Goal: Find specific page/section: Find specific page/section

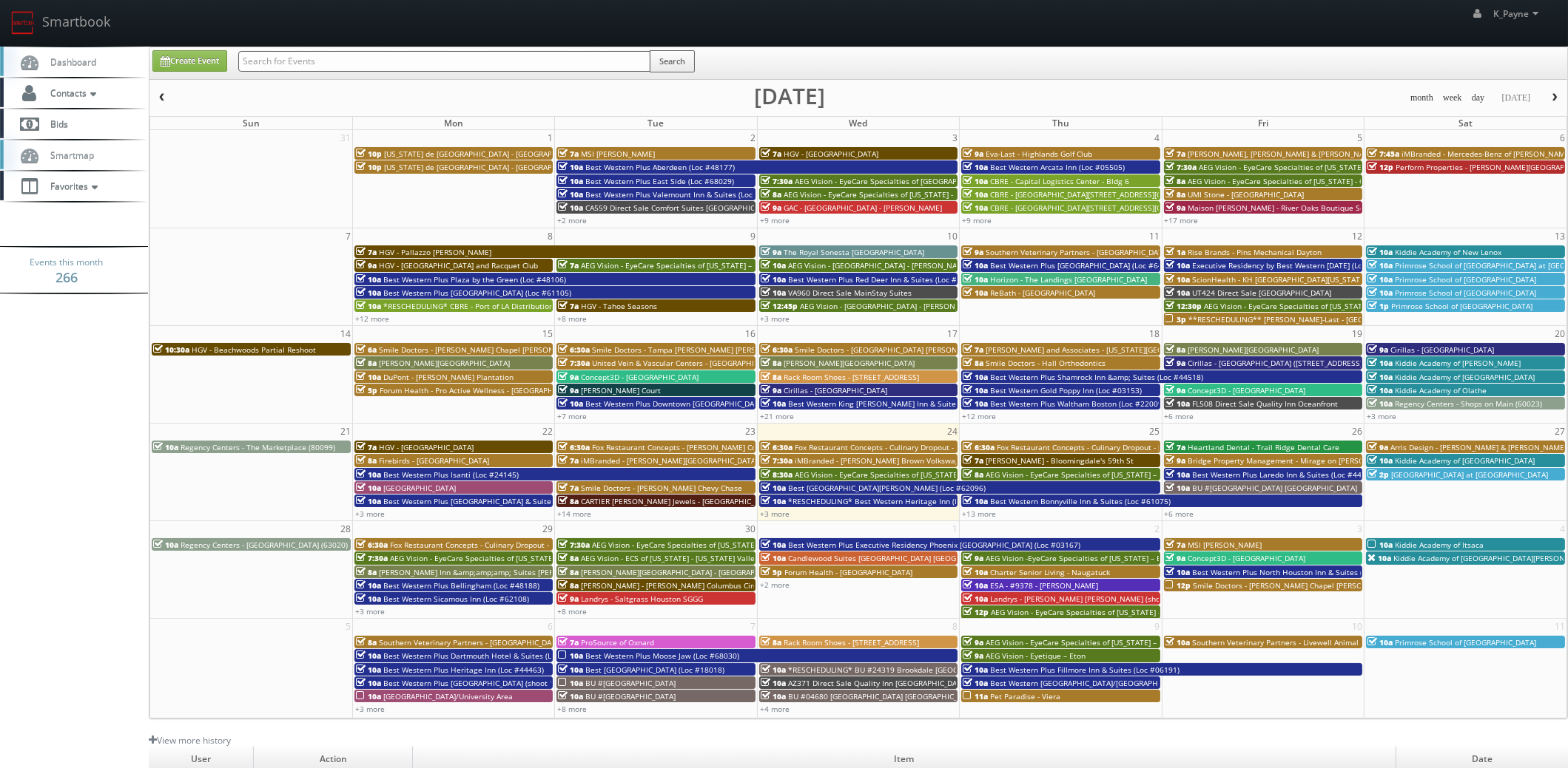
click at [321, 65] on input "text" at bounding box center [444, 61] width 412 height 21
type input "holiday inn"
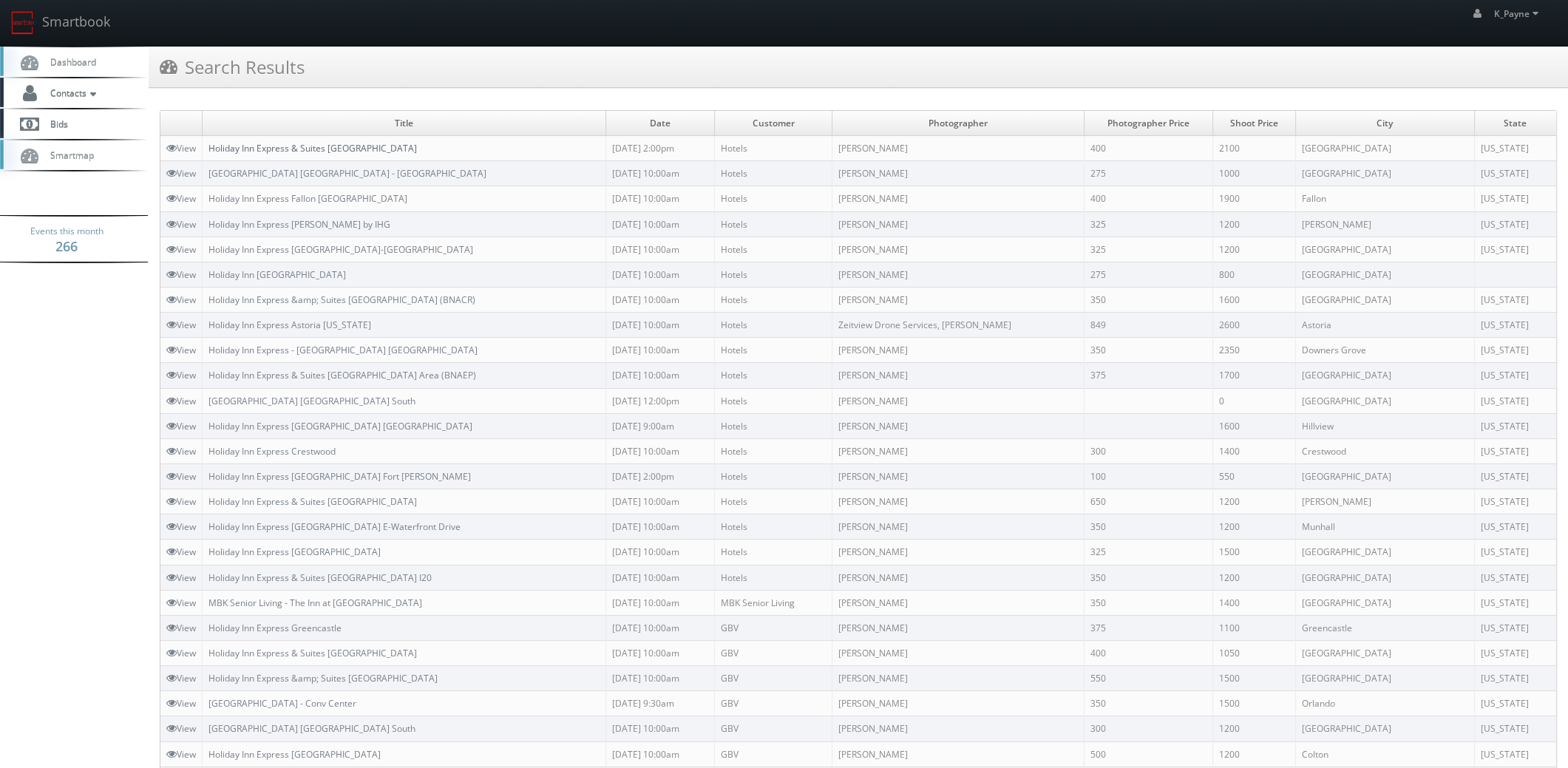
click at [376, 148] on link "Holiday Inn Express & Suites [GEOGRAPHIC_DATA]" at bounding box center [313, 147] width 209 height 12
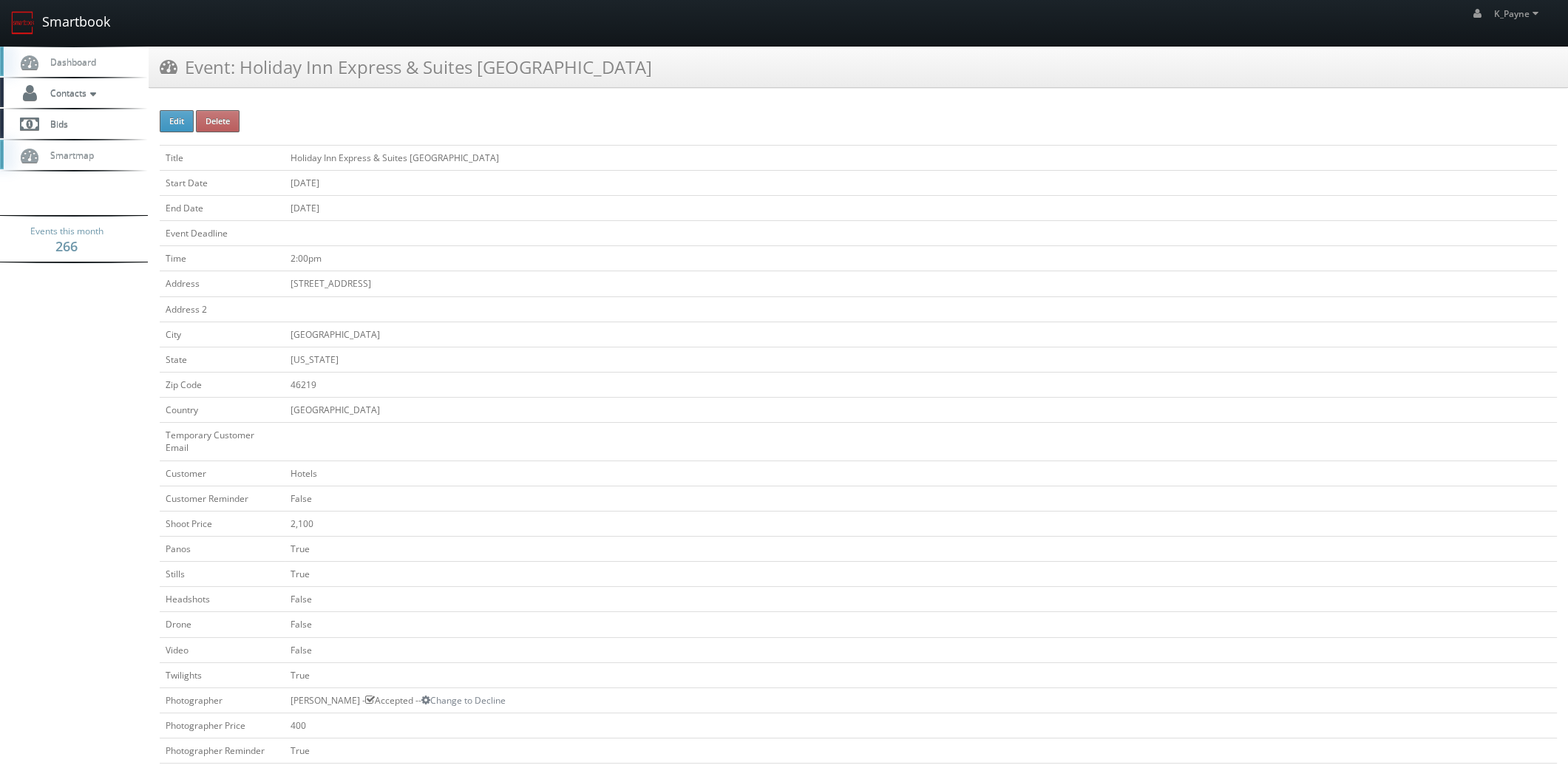
click at [83, 23] on link "Smartbook" at bounding box center [60, 23] width 121 height 46
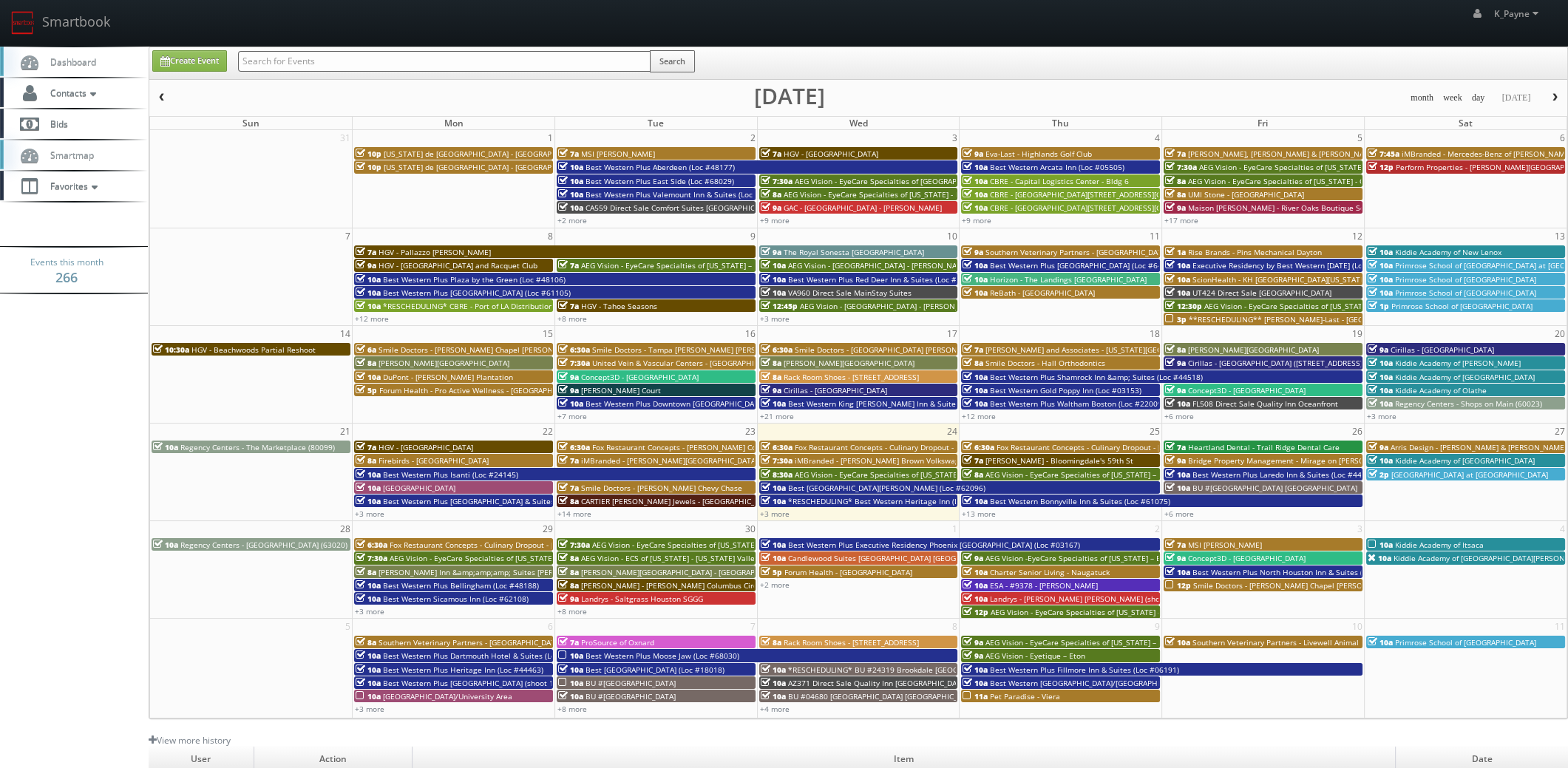
click at [267, 65] on input "text" at bounding box center [444, 61] width 413 height 21
type input "red roof"
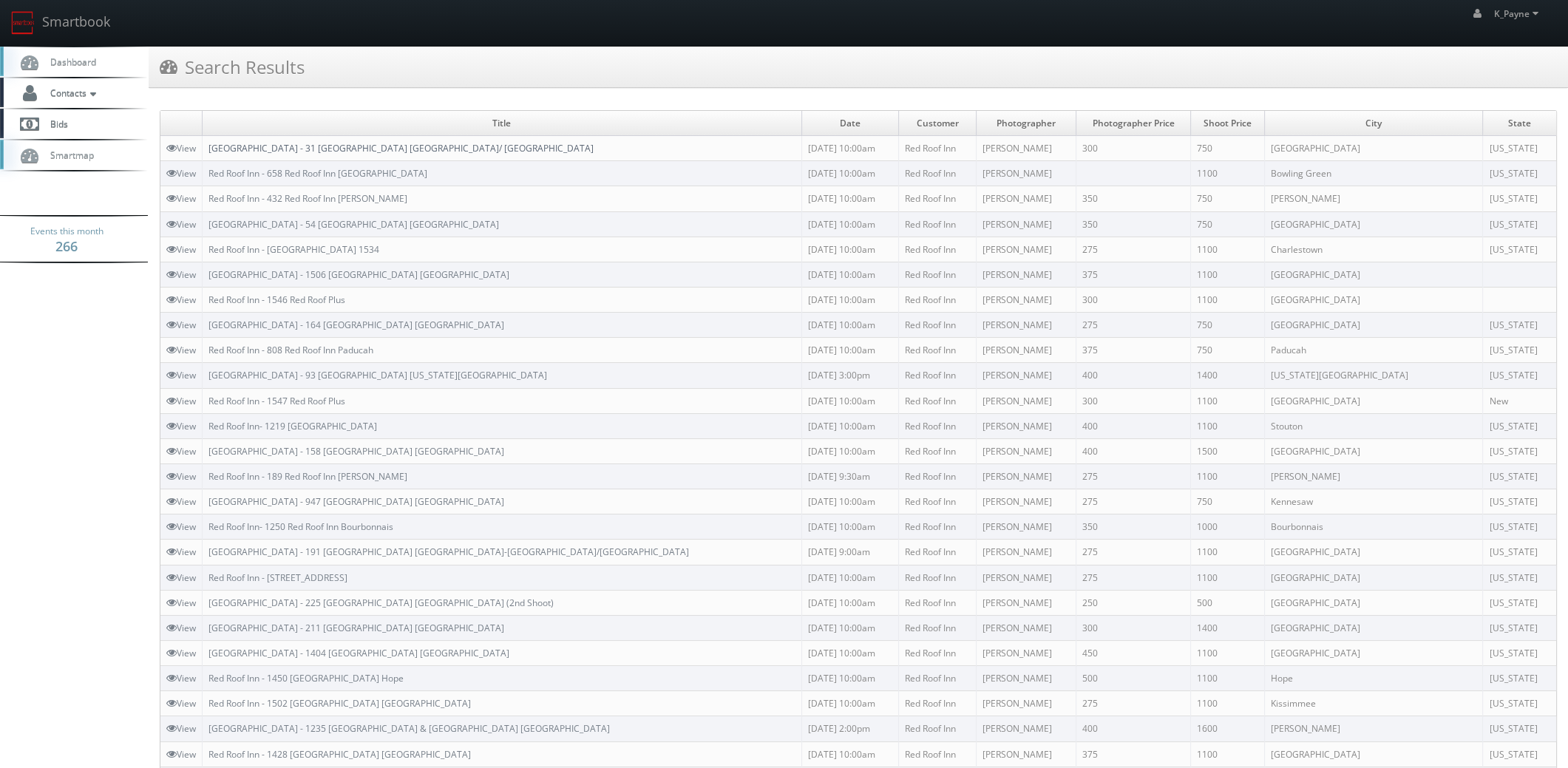
click at [384, 143] on link "[GEOGRAPHIC_DATA] - 31 [GEOGRAPHIC_DATA] [GEOGRAPHIC_DATA]/ [GEOGRAPHIC_DATA]" at bounding box center [401, 147] width 385 height 12
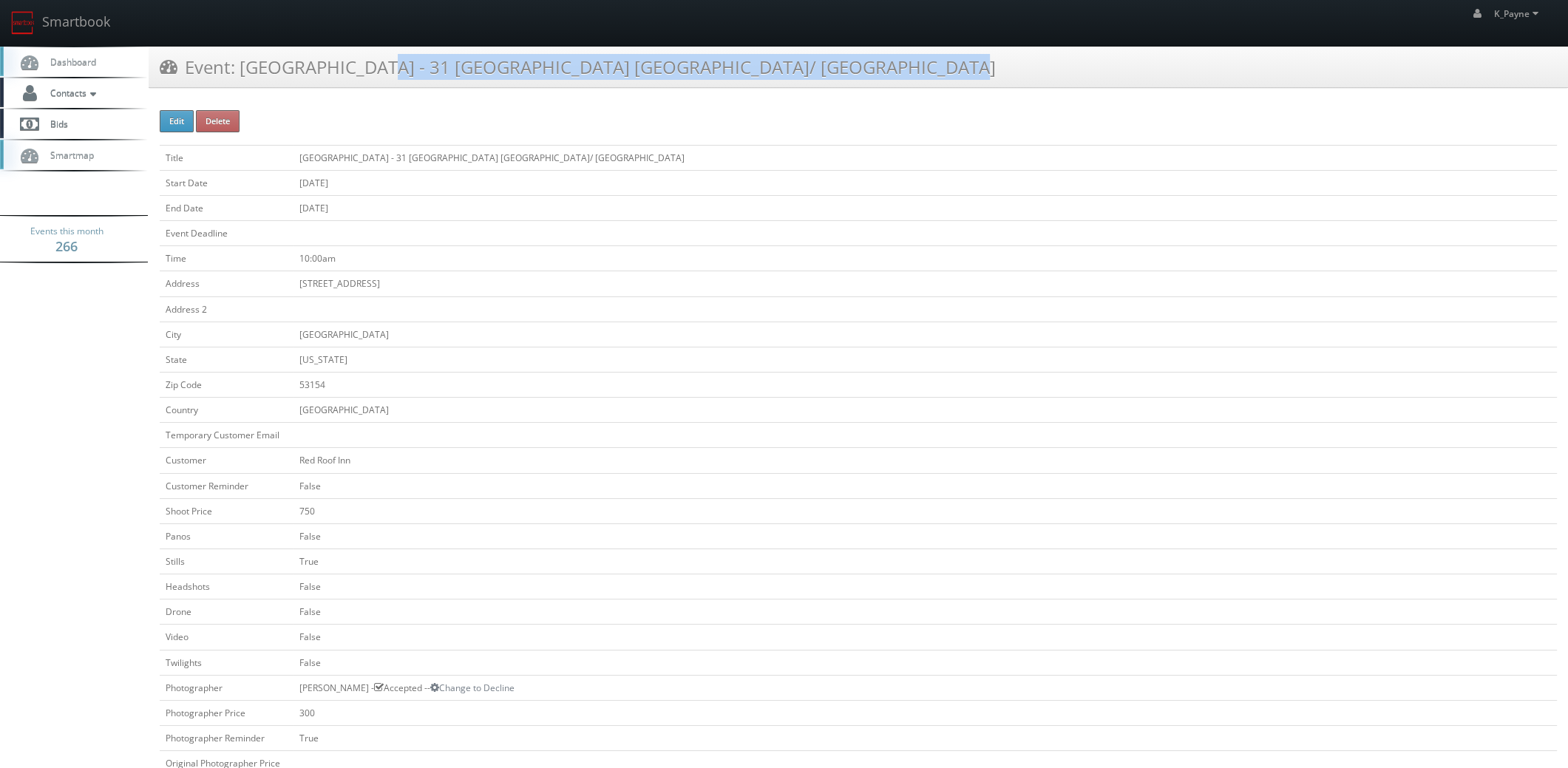
drag, startPoint x: 791, startPoint y: 62, endPoint x: 241, endPoint y: 77, distance: 550.2
click at [241, 77] on div "Event: [GEOGRAPHIC_DATA] - 31 [GEOGRAPHIC_DATA] [GEOGRAPHIC_DATA]/ [GEOGRAPHIC_…" at bounding box center [858, 67] width 1420 height 42
copy h3 "[GEOGRAPHIC_DATA] - 31 [GEOGRAPHIC_DATA] [GEOGRAPHIC_DATA]/ [GEOGRAPHIC_DATA]"
click at [55, 19] on link "Smartbook" at bounding box center [60, 23] width 121 height 46
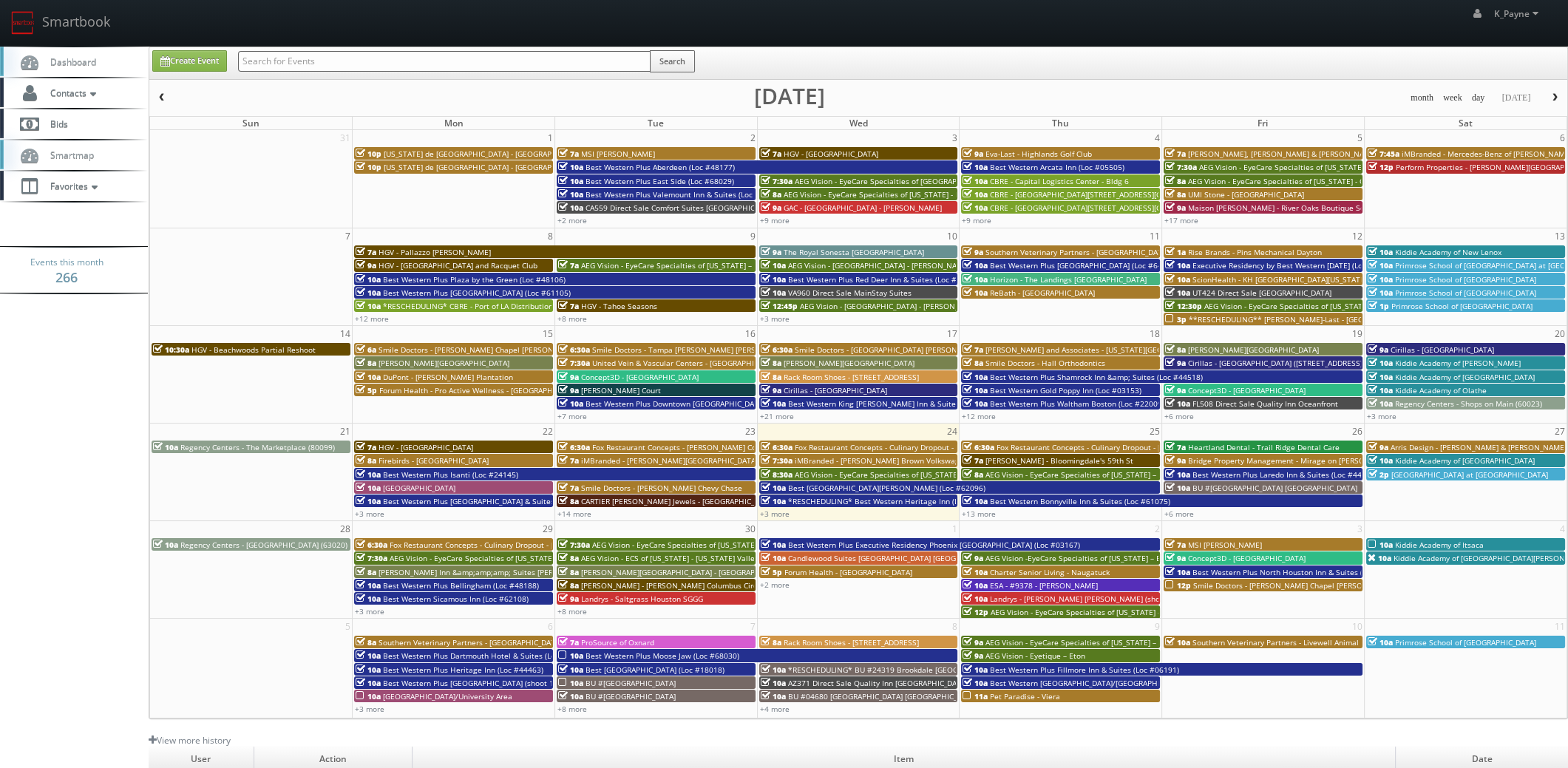
click at [255, 62] on input "text" at bounding box center [444, 61] width 413 height 21
type input "fl731"
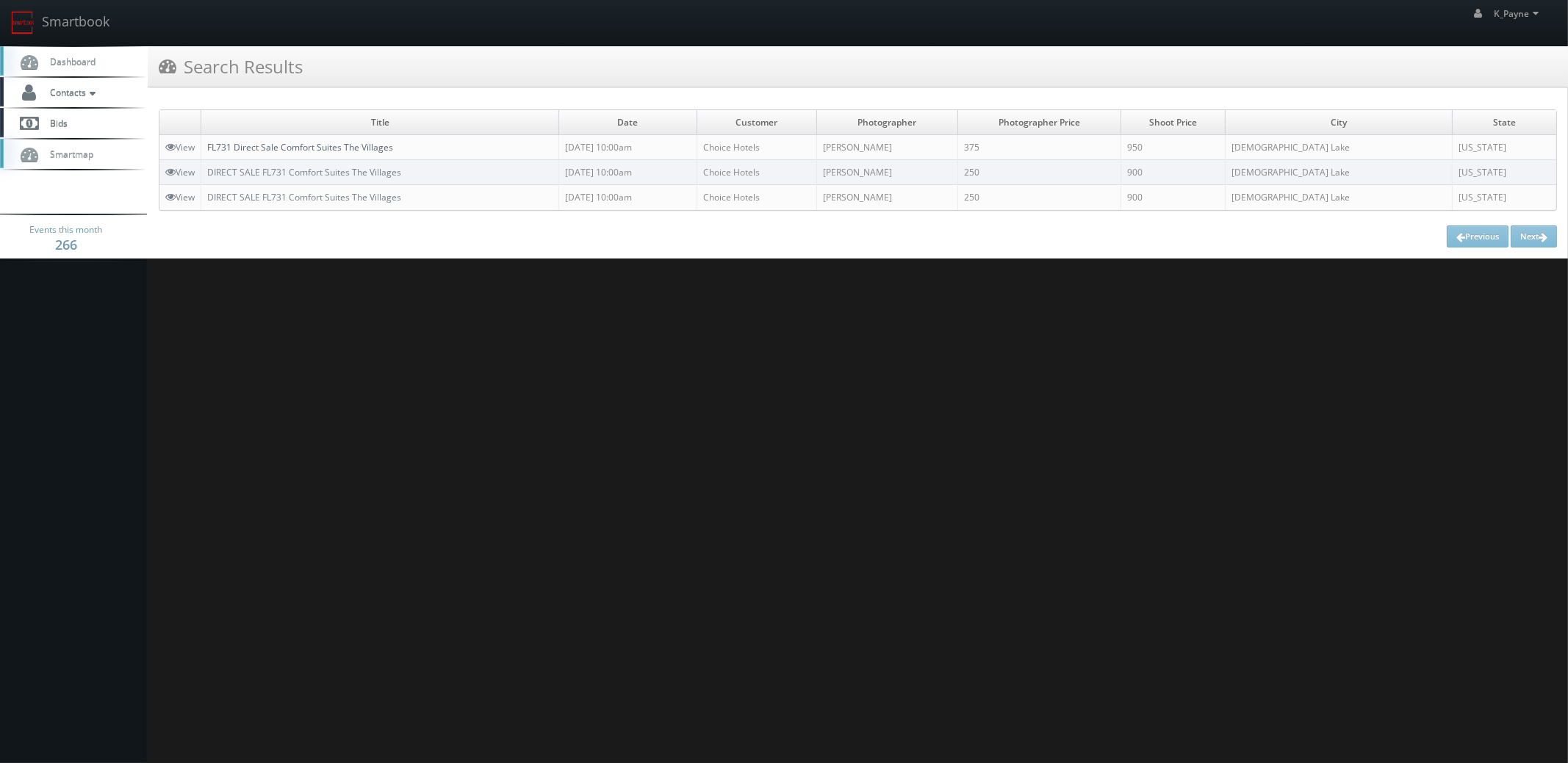
click at [336, 148] on link "FL731 Direct Sale Comfort Suites The Villages" at bounding box center [300, 146] width 186 height 12
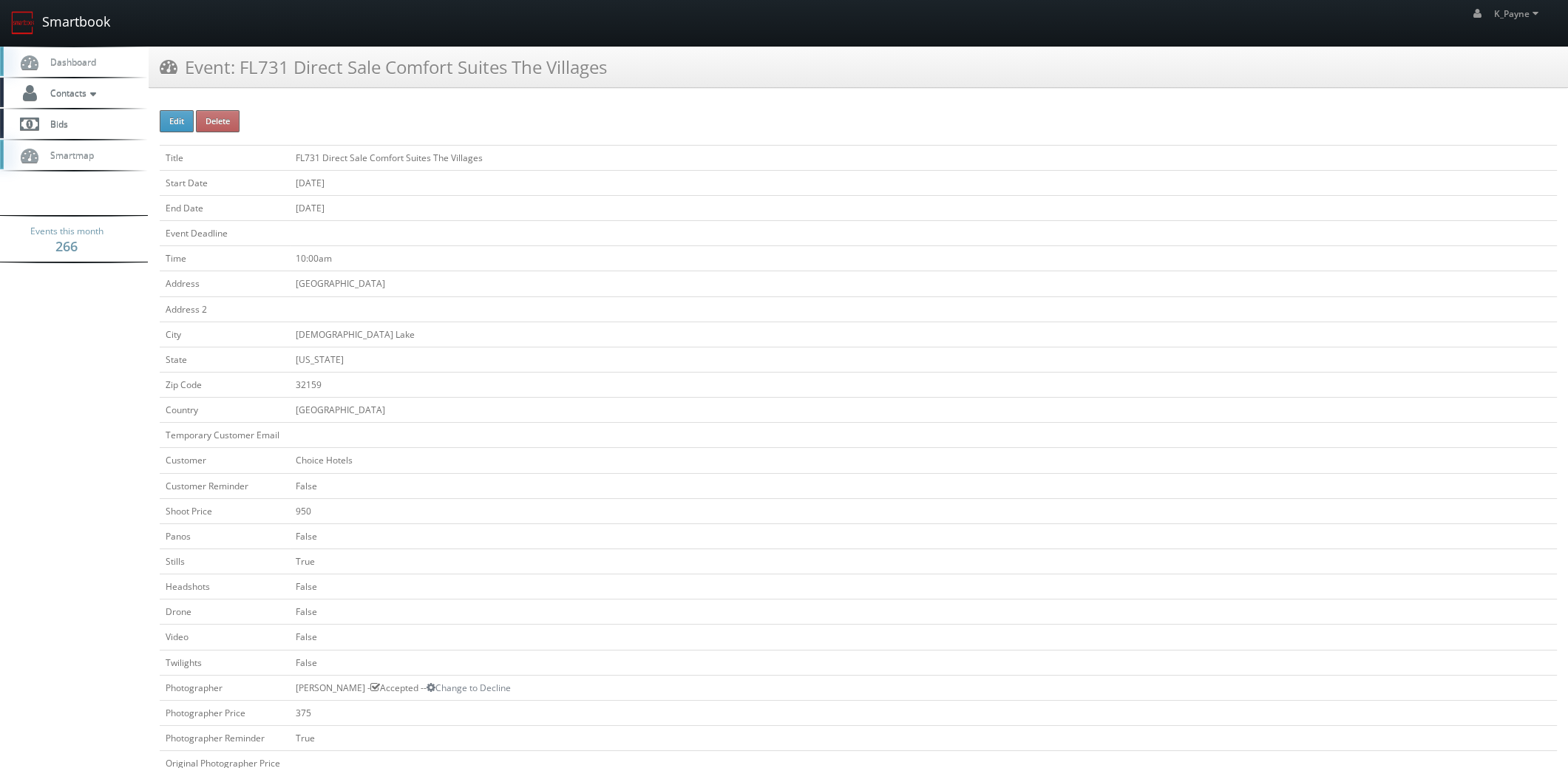
click at [61, 26] on link "Smartbook" at bounding box center [60, 23] width 121 height 46
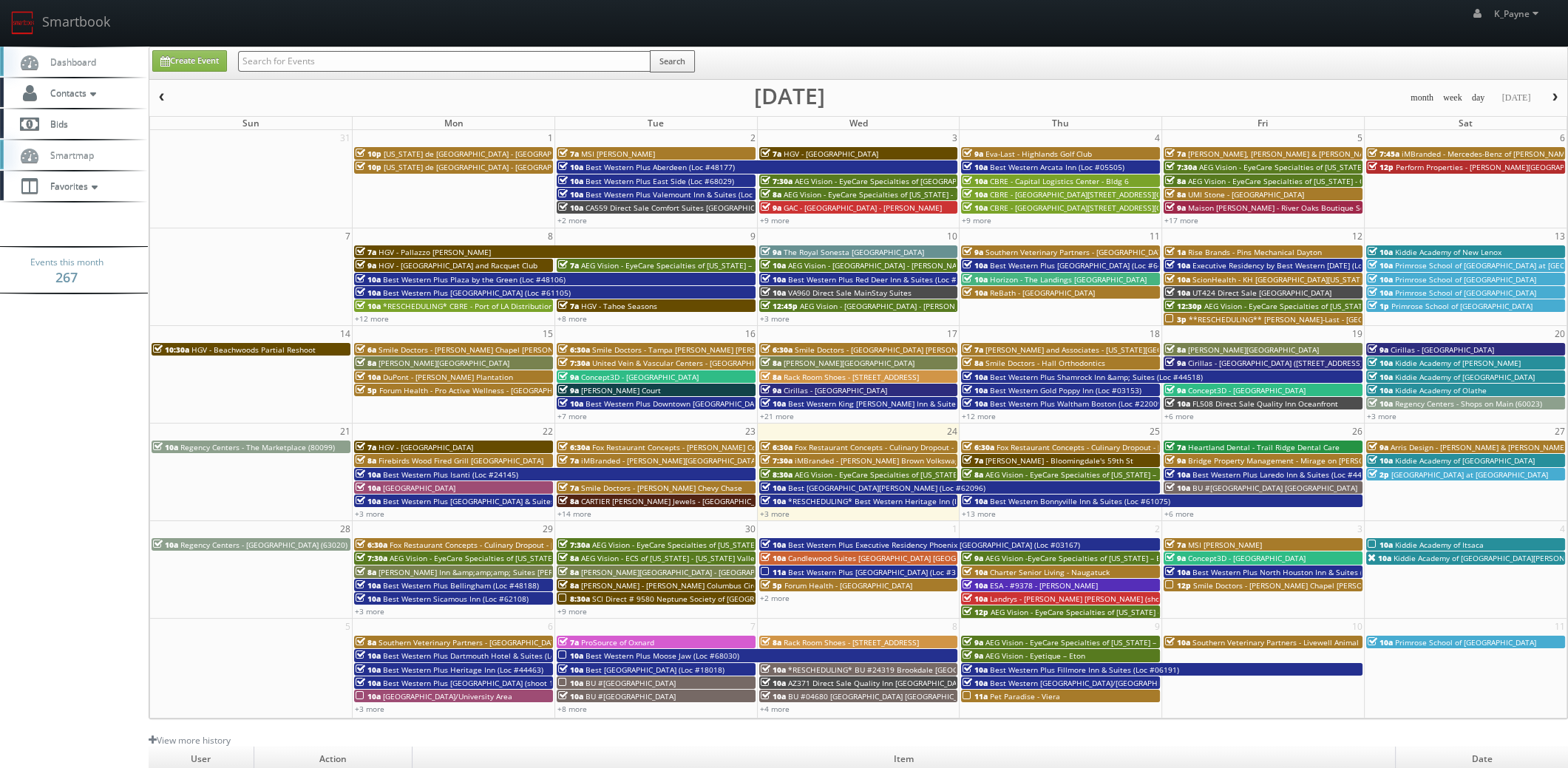
click at [295, 56] on input "text" at bounding box center [444, 61] width 413 height 21
type input "bristol"
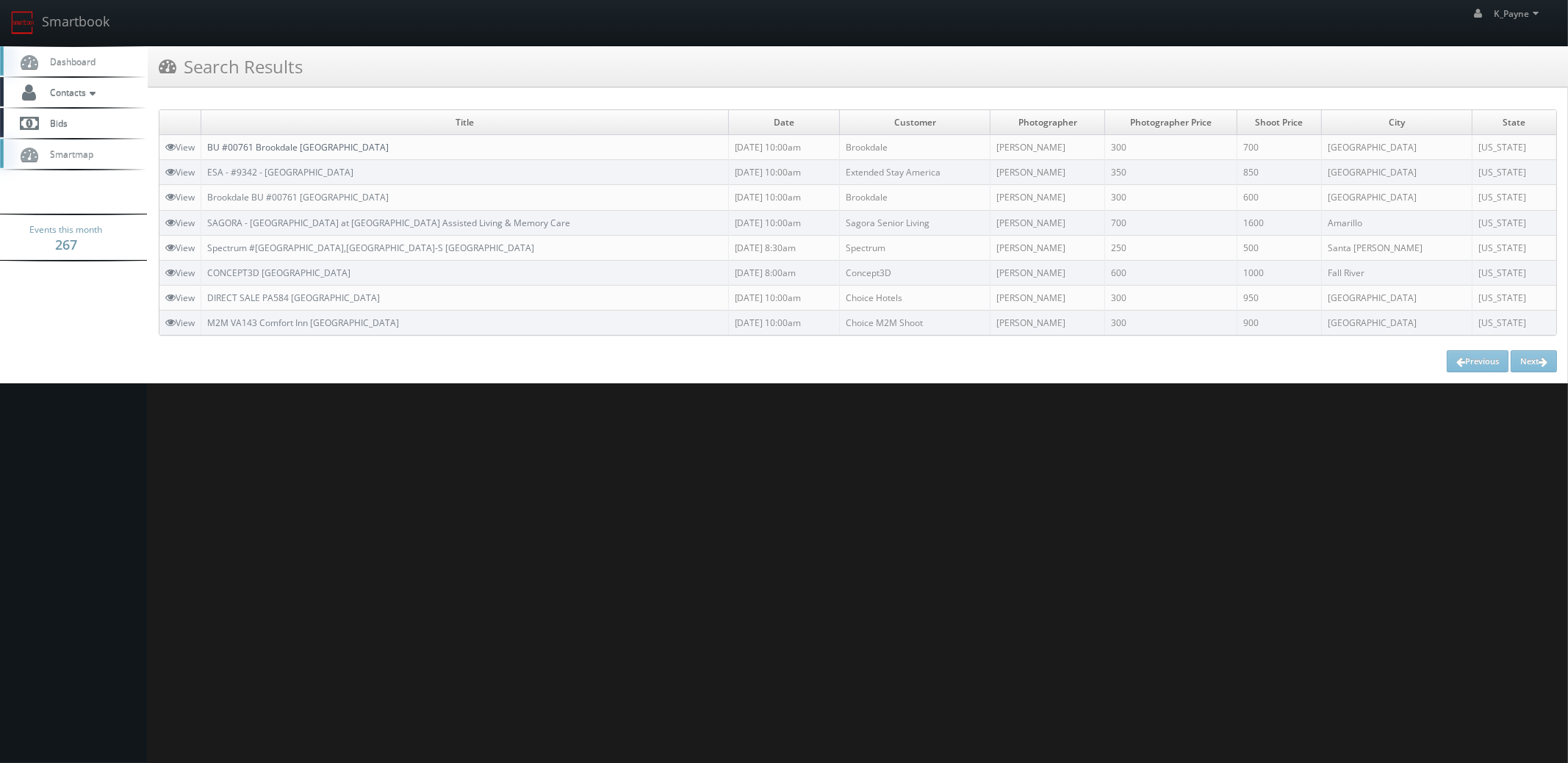
click at [309, 142] on link "BU #00761 Brookdale [GEOGRAPHIC_DATA]" at bounding box center [297, 146] width 181 height 12
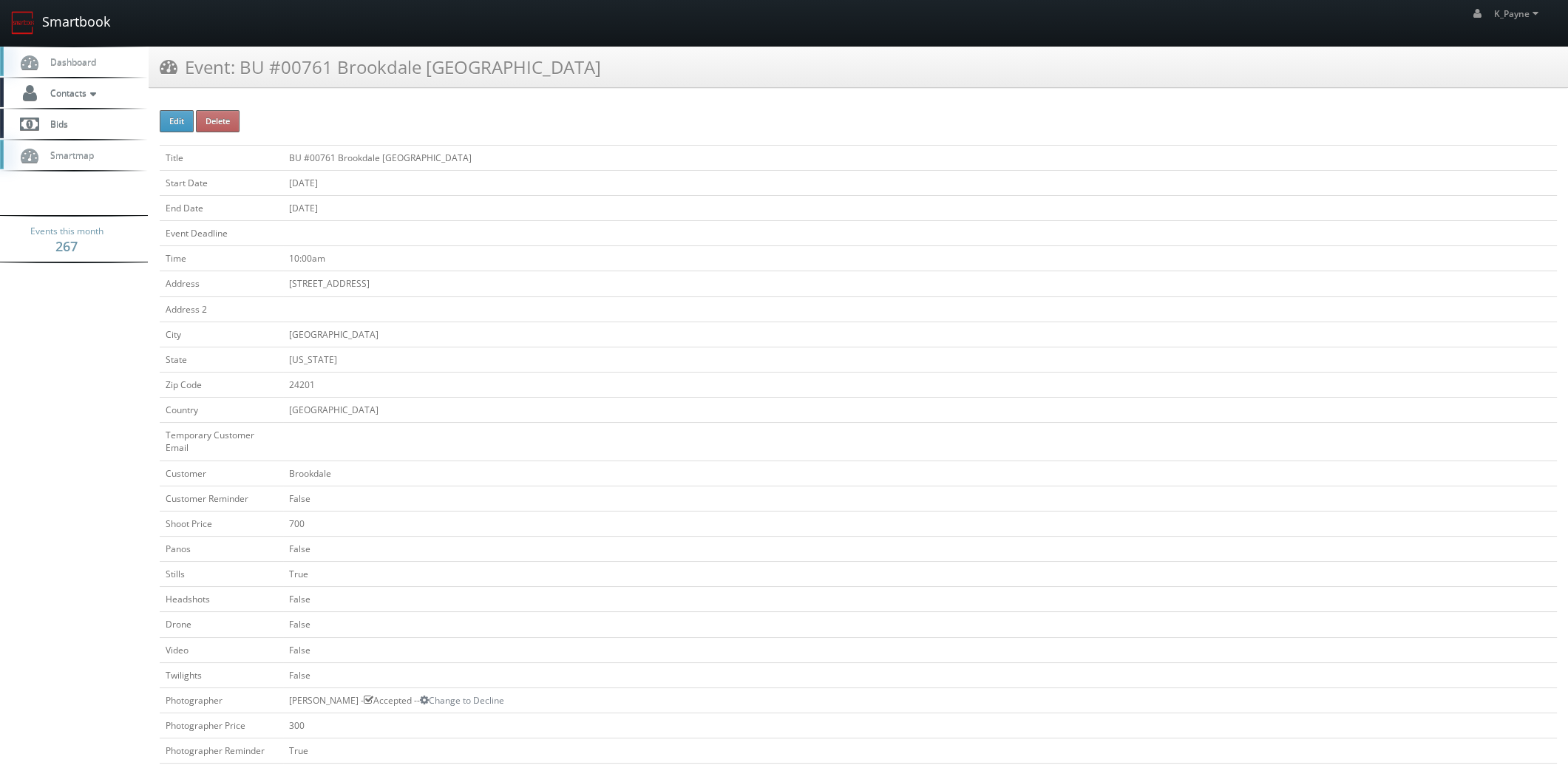
click at [77, 22] on link "Smartbook" at bounding box center [60, 23] width 121 height 46
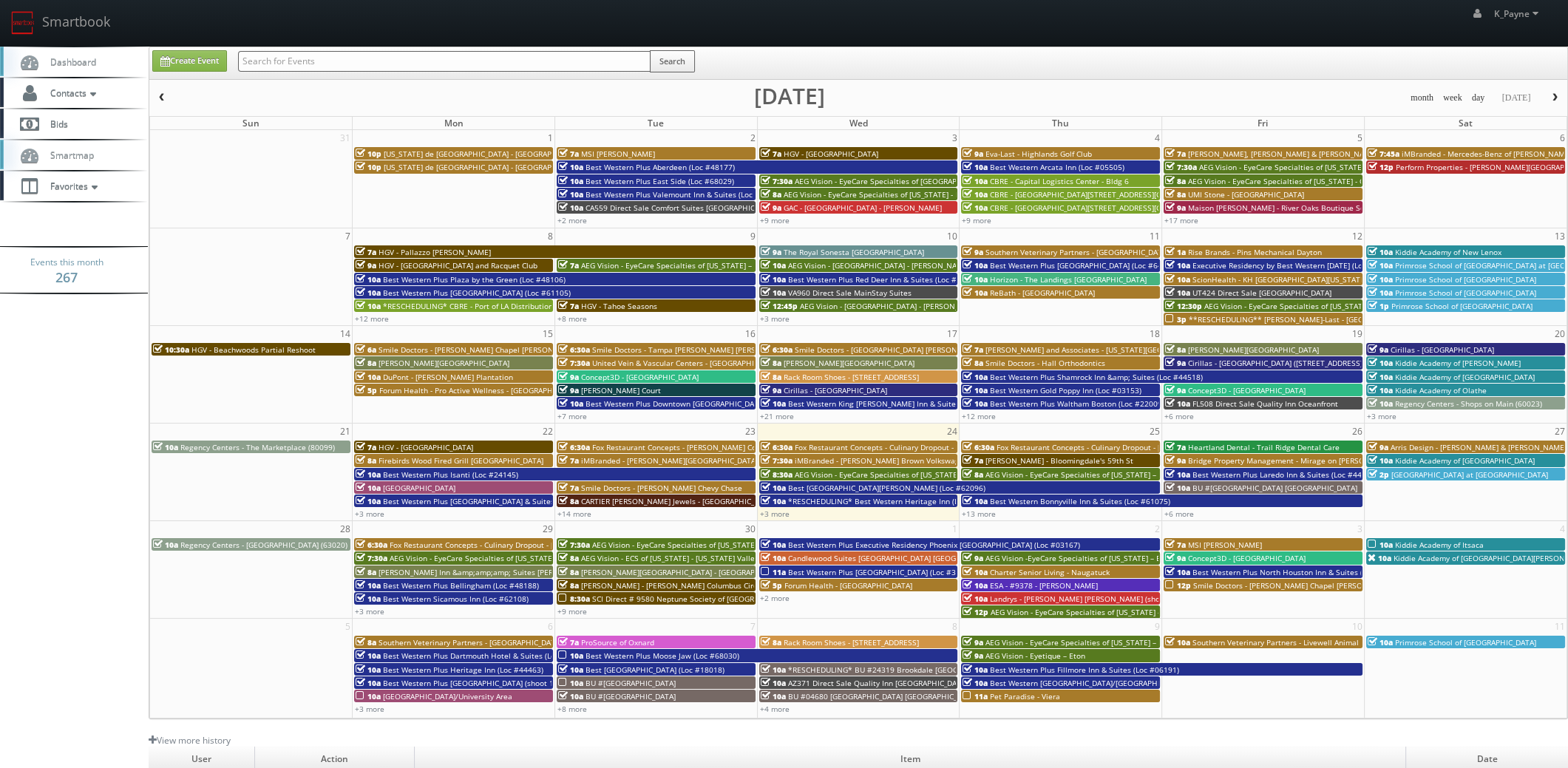
click at [295, 63] on input "text" at bounding box center [444, 61] width 413 height 21
type input "45086"
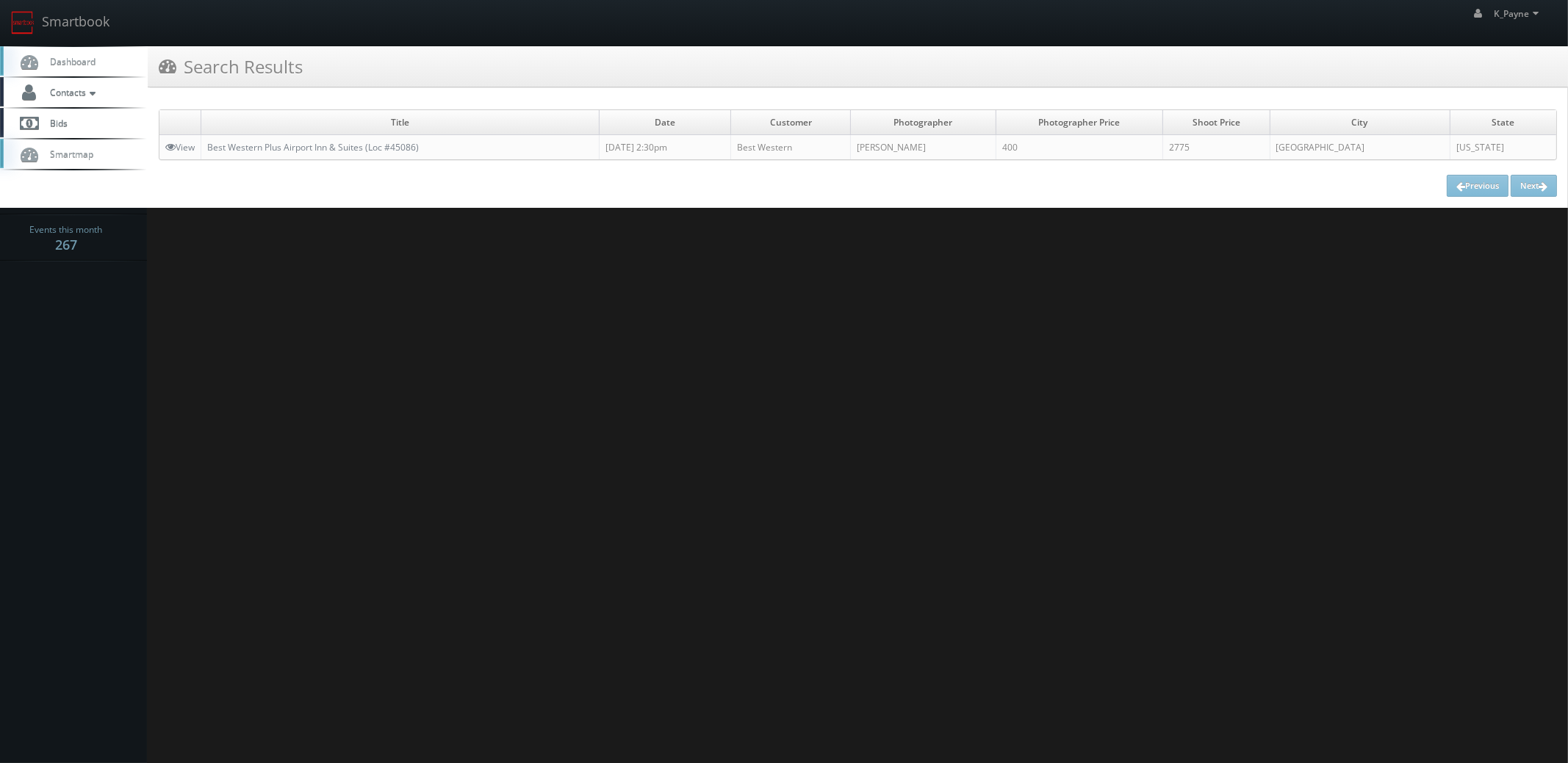
click at [343, 139] on td "Best Western Plus Airport Inn & Suites (Loc #45086)" at bounding box center [401, 147] width 398 height 25
click at [337, 148] on link "Best Western Plus Airport Inn & Suites (Loc #45086)" at bounding box center [312, 146] width 211 height 12
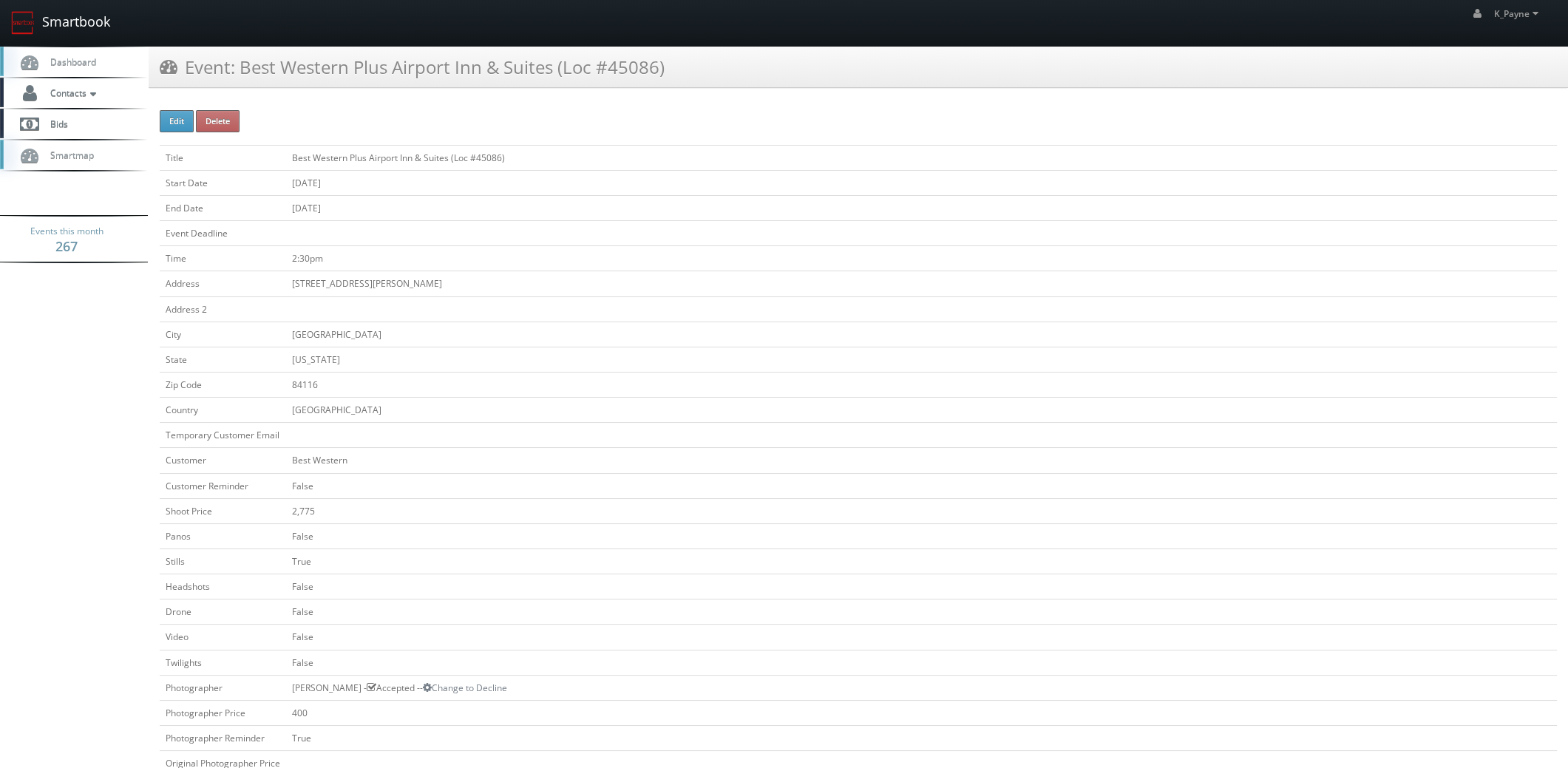
click at [74, 23] on link "Smartbook" at bounding box center [60, 23] width 121 height 46
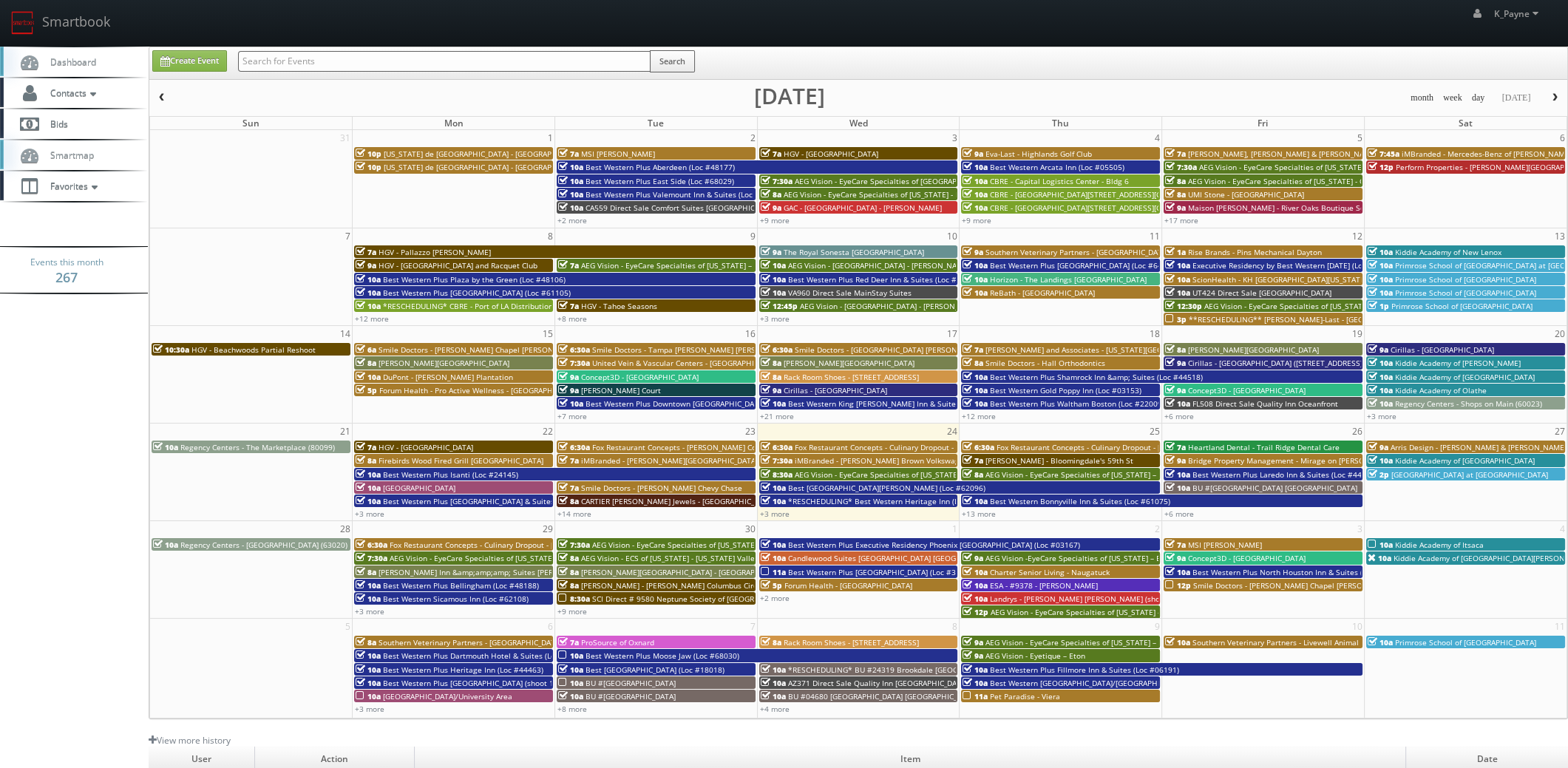
click at [252, 62] on input "text" at bounding box center [444, 61] width 413 height 21
type input "blairmore"
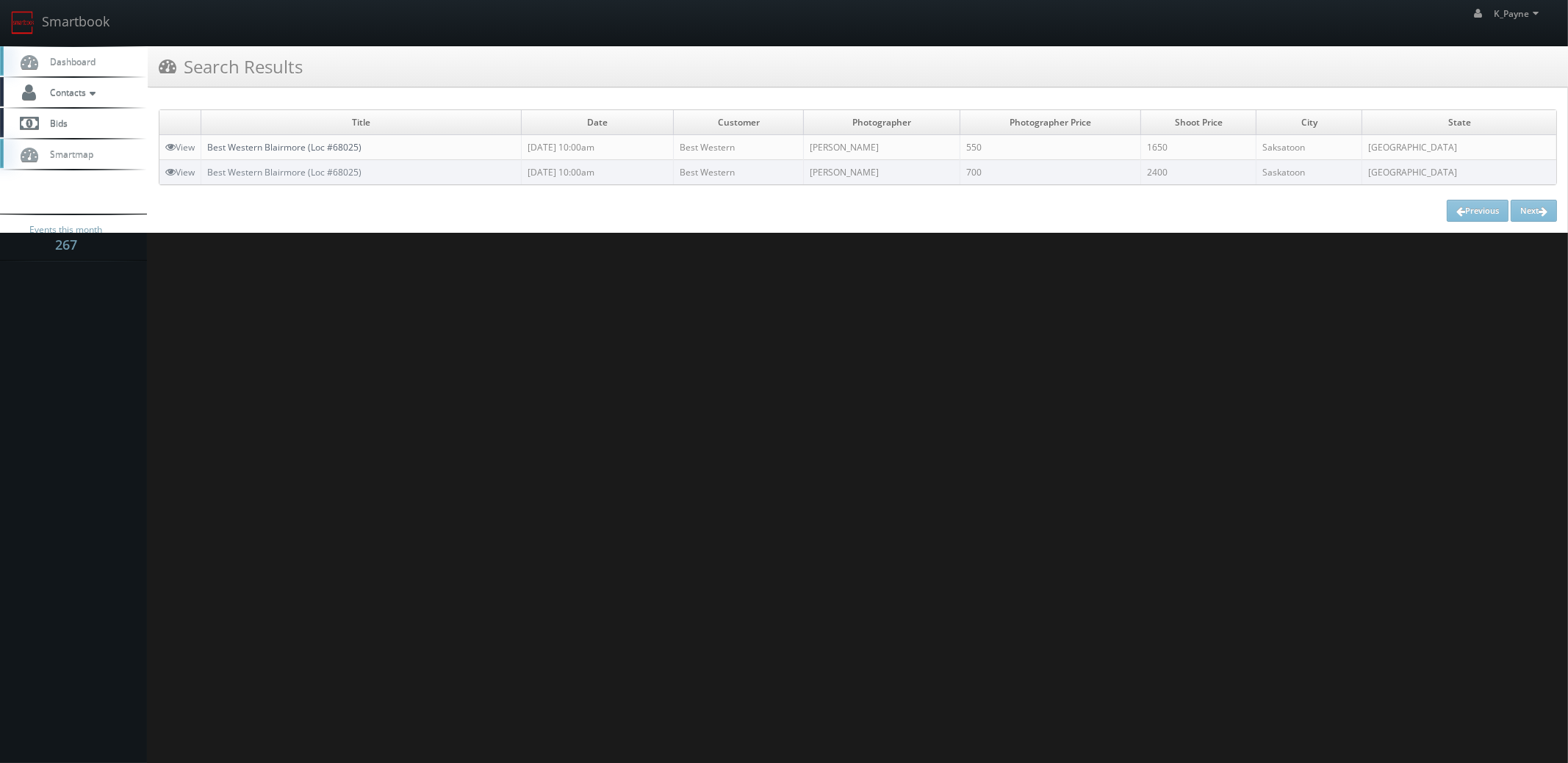
click at [347, 145] on link "Best Western Blairmore (Loc #68025)" at bounding box center [284, 146] width 154 height 12
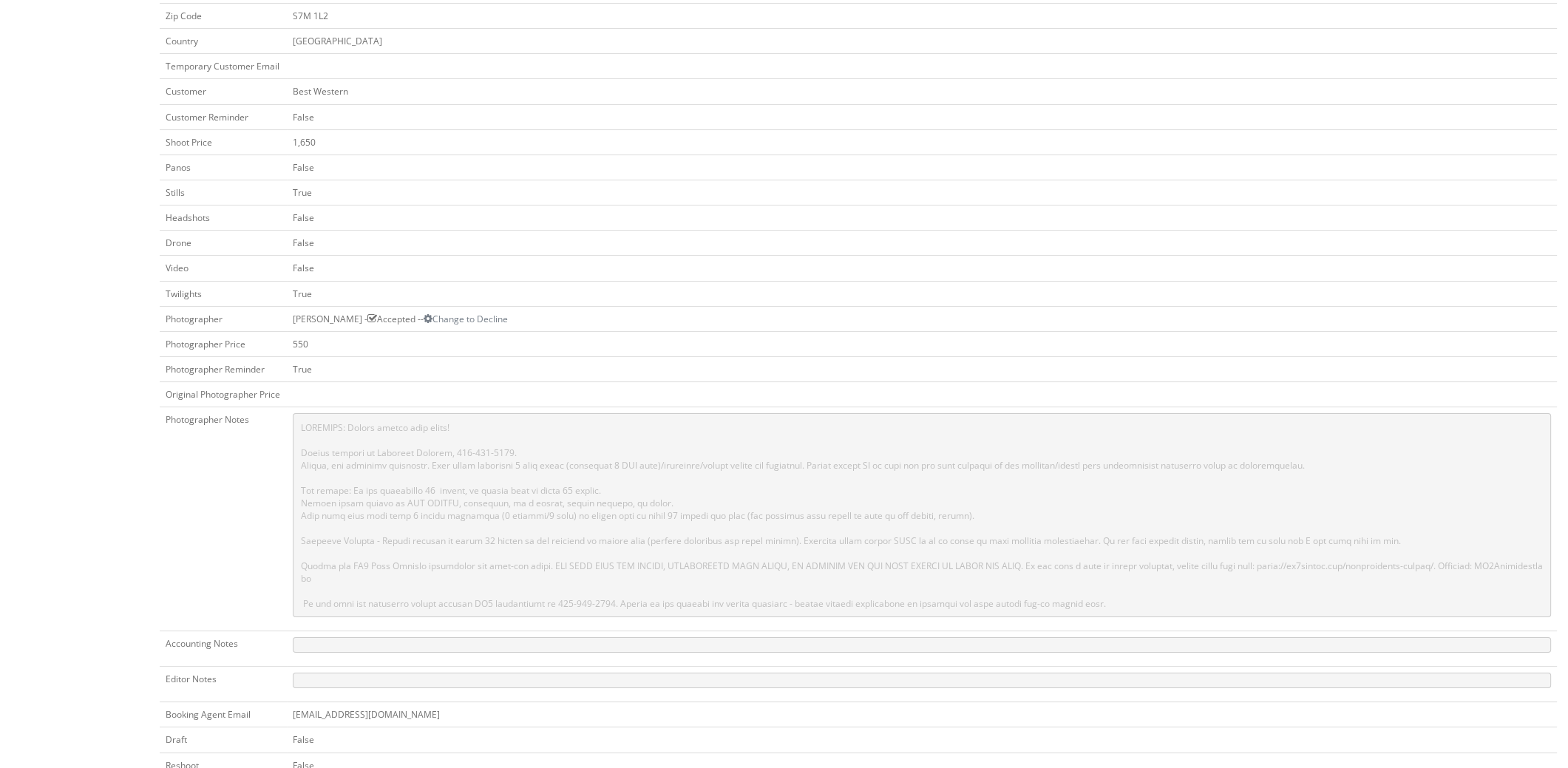
scroll to position [444, 0]
